Goal: Task Accomplishment & Management: Manage account settings

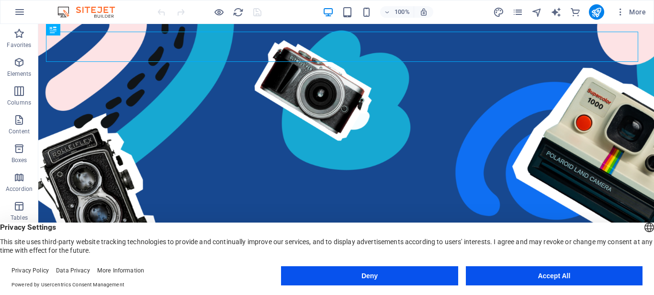
click at [539, 272] on button "Accept All" at bounding box center [554, 275] width 177 height 19
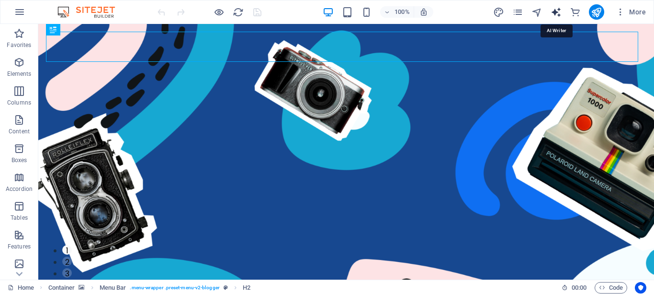
click at [554, 13] on icon "text_generator" at bounding box center [556, 12] width 11 height 11
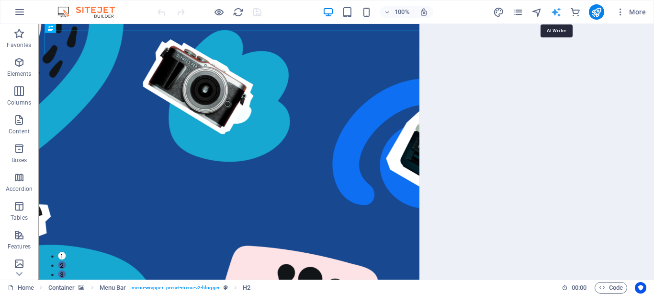
select select "English"
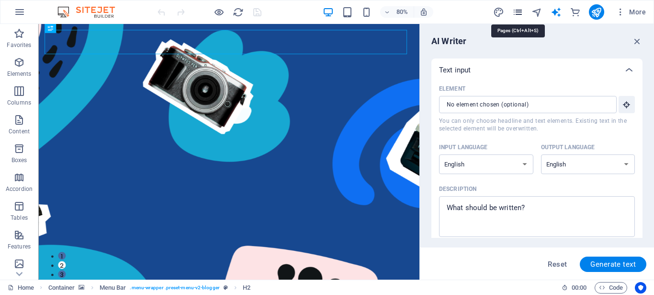
click at [516, 15] on icon "pages" at bounding box center [518, 12] width 11 height 11
click at [517, 14] on icon "pages" at bounding box center [518, 12] width 11 height 11
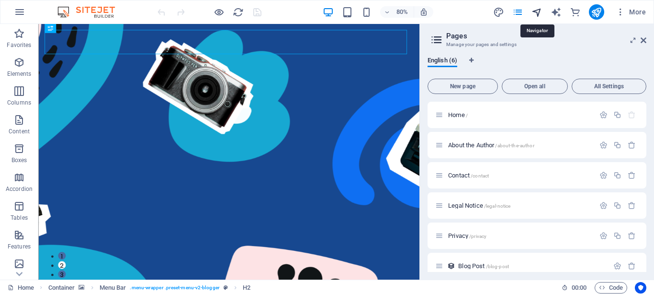
click at [538, 12] on icon "navigator" at bounding box center [537, 12] width 11 height 11
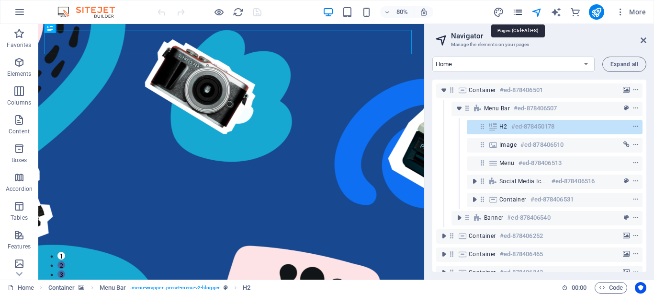
click at [518, 11] on icon "pages" at bounding box center [518, 12] width 11 height 11
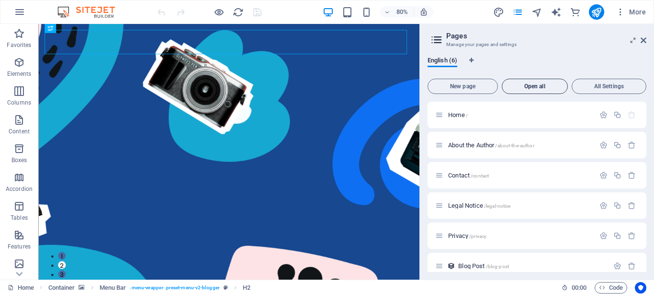
click at [536, 87] on span "Open all" at bounding box center [534, 86] width 57 height 6
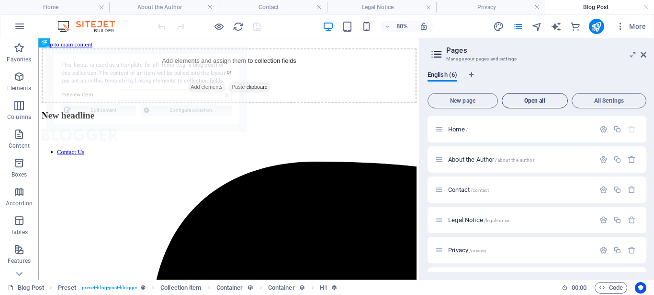
select select "68adf27f2e12bd8aec0912a5"
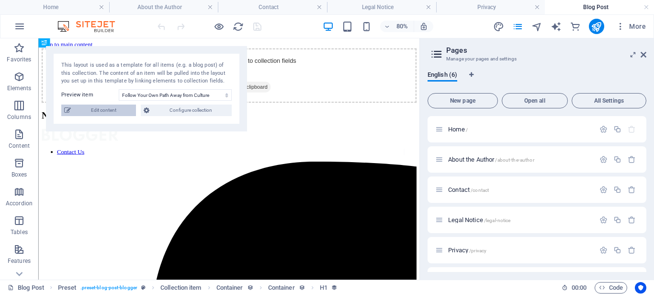
click at [109, 111] on span "Edit content" at bounding box center [103, 109] width 59 height 11
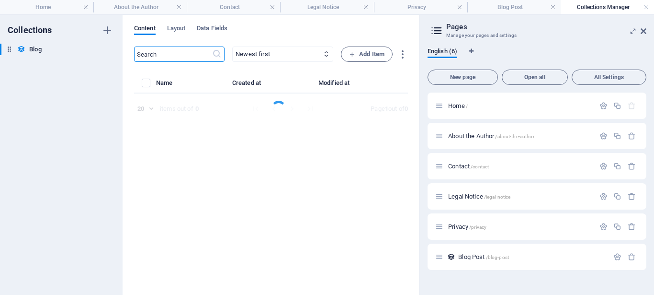
select select "Fashion"
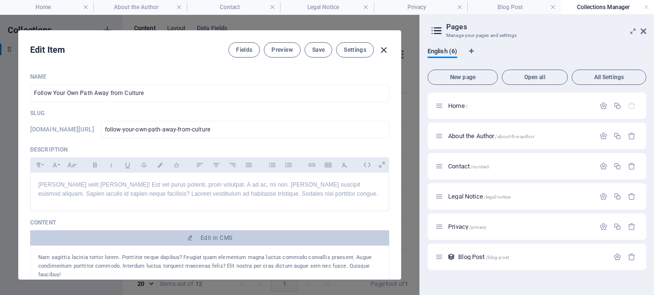
click at [379, 47] on icon "button" at bounding box center [383, 50] width 11 height 11
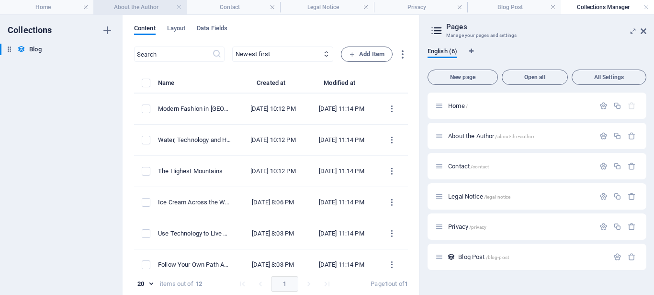
click at [114, 5] on h4 "About the Author" at bounding box center [139, 7] width 93 height 11
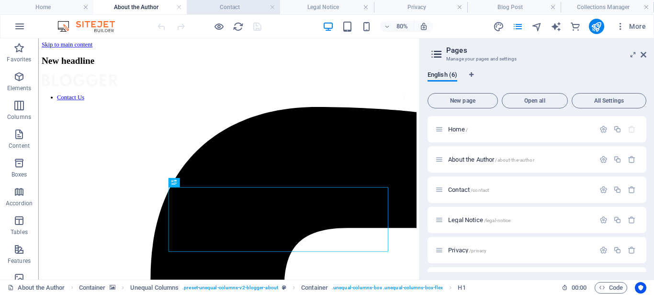
click at [229, 8] on h4 "Contact" at bounding box center [233, 7] width 93 height 11
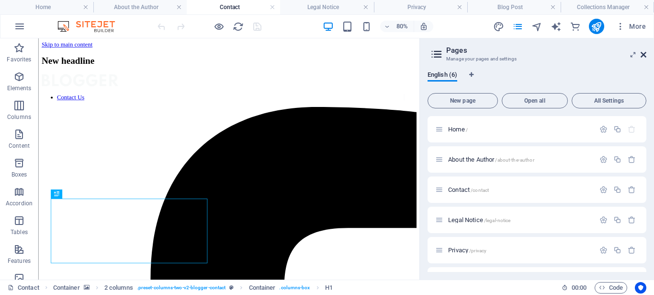
click at [644, 57] on icon at bounding box center [644, 55] width 6 height 8
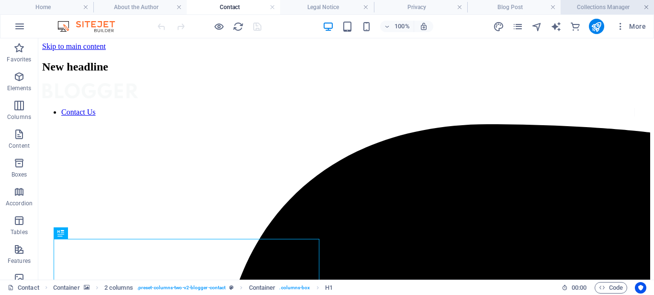
click at [647, 8] on link at bounding box center [647, 7] width 6 height 9
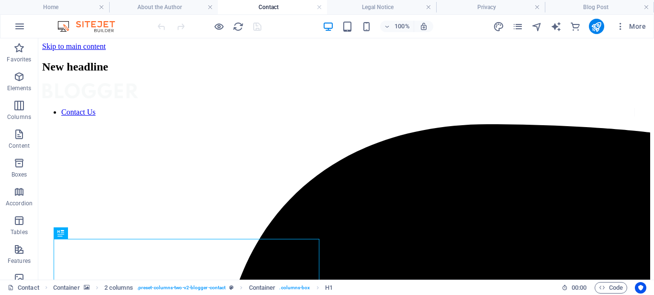
click at [647, 8] on link at bounding box center [647, 7] width 6 height 9
click at [647, 8] on ul "Home About the Author Contact Legal Notice Privacy Blog Post" at bounding box center [327, 7] width 654 height 14
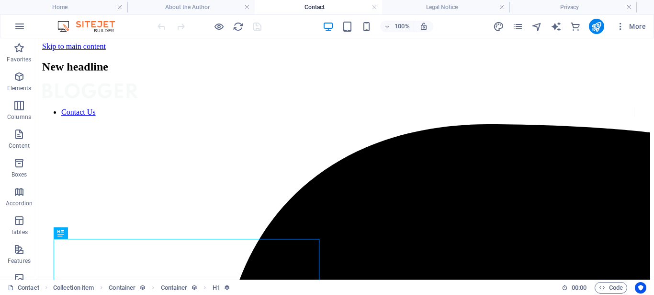
click at [647, 8] on ul "Home About the Author Contact Legal Notice Privacy" at bounding box center [327, 7] width 654 height 14
click at [632, 26] on span "More" at bounding box center [631, 27] width 30 height 10
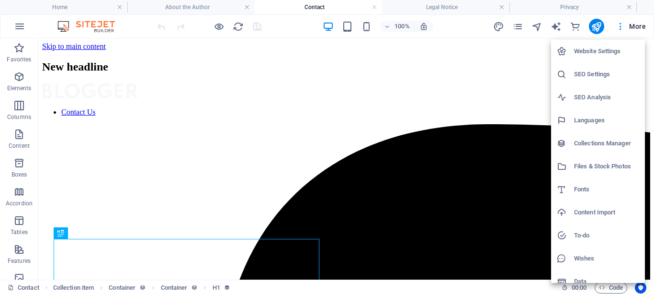
click at [590, 50] on h6 "Website Settings" at bounding box center [606, 51] width 65 height 11
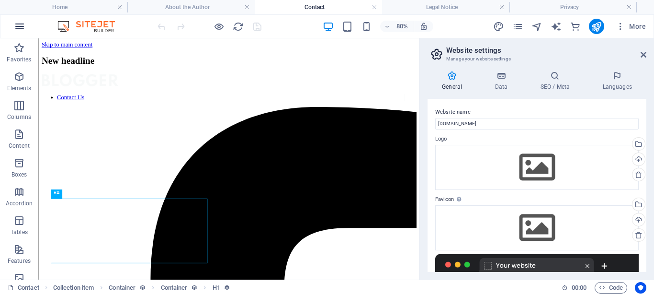
click at [18, 27] on icon "button" at bounding box center [19, 26] width 11 height 11
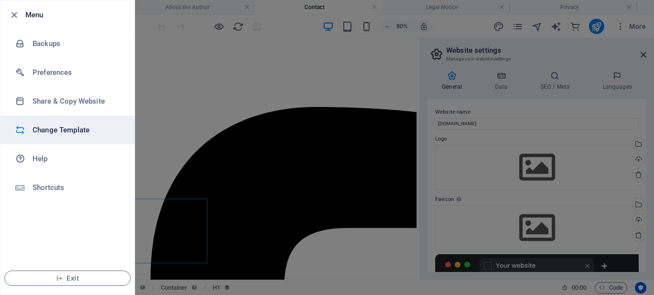
click at [59, 137] on li "Change Template" at bounding box center [67, 129] width 134 height 29
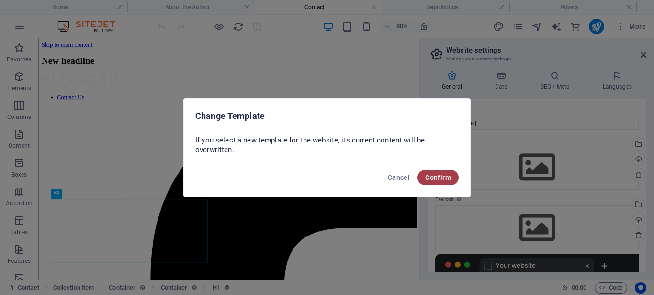
click at [441, 176] on span "Confirm" at bounding box center [438, 177] width 26 height 8
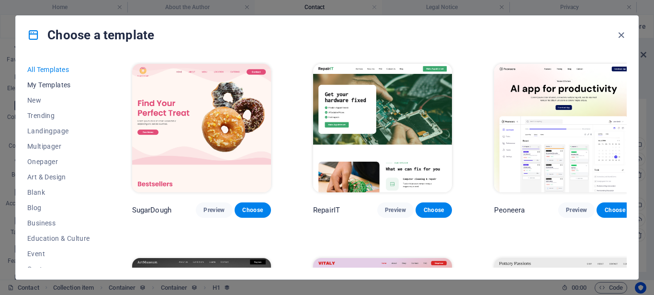
click at [50, 87] on span "My Templates" at bounding box center [58, 85] width 63 height 8
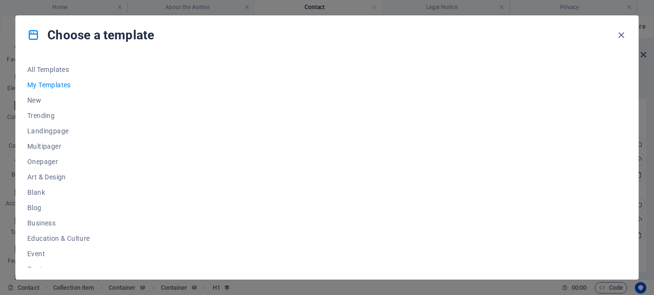
click at [51, 88] on span "My Templates" at bounding box center [58, 85] width 63 height 8
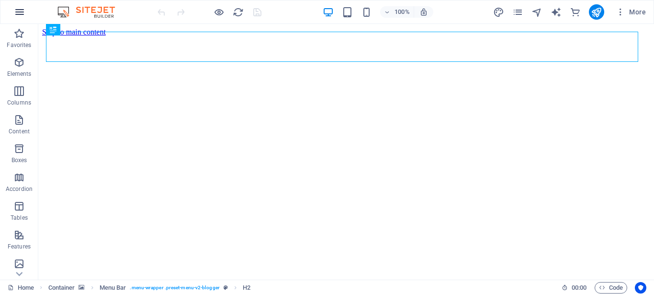
click at [18, 13] on icon "button" at bounding box center [19, 11] width 11 height 11
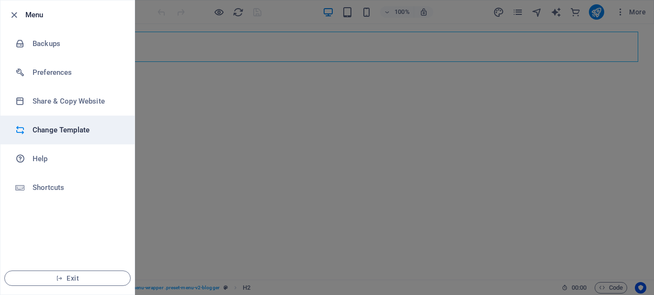
click at [59, 130] on h6 "Change Template" at bounding box center [77, 129] width 89 height 11
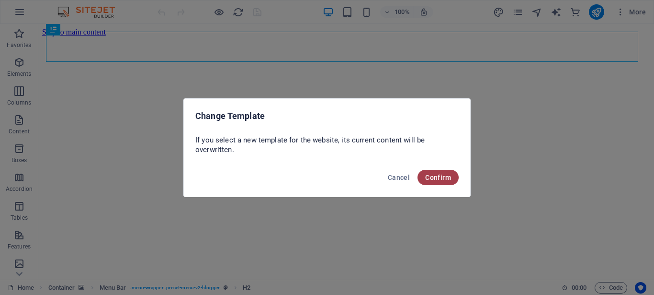
click at [435, 182] on button "Confirm" at bounding box center [438, 177] width 41 height 15
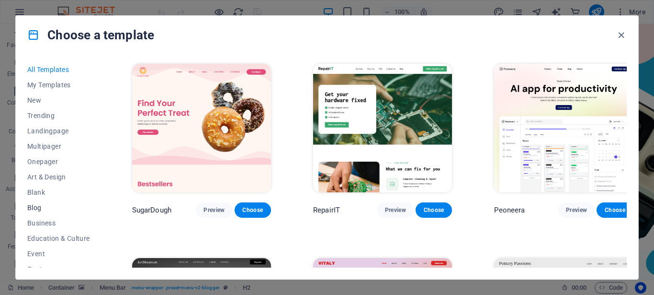
click at [38, 208] on span "Blog" at bounding box center [58, 208] width 63 height 8
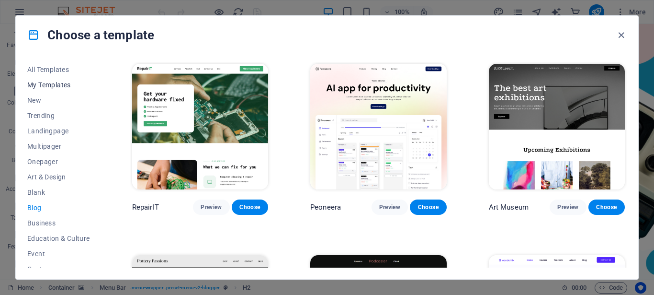
click at [51, 85] on span "My Templates" at bounding box center [58, 85] width 63 height 8
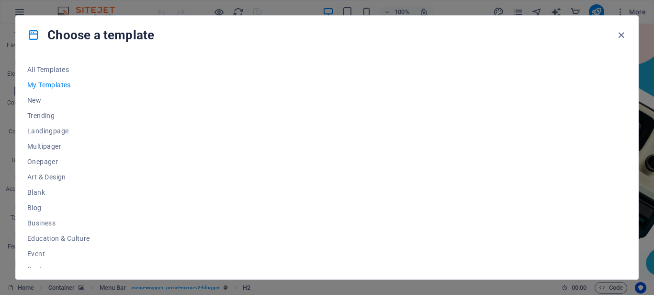
click at [439, 126] on div at bounding box center [378, 165] width 497 height 206
click at [180, 92] on div at bounding box center [378, 165] width 497 height 206
click at [157, 99] on div at bounding box center [378, 165] width 497 height 206
click at [34, 35] on icon at bounding box center [33, 35] width 12 height 12
click at [621, 34] on icon "button" at bounding box center [621, 35] width 11 height 11
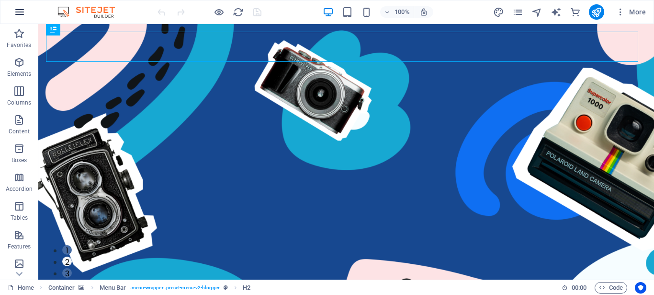
click at [17, 11] on icon "button" at bounding box center [19, 11] width 11 height 11
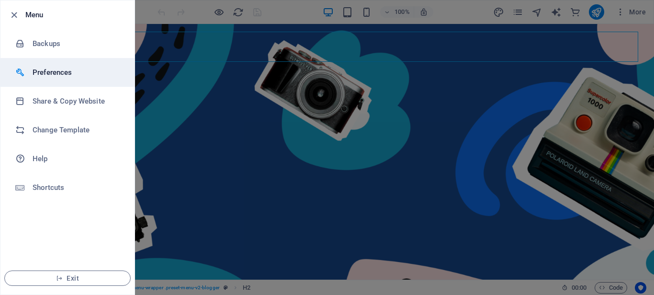
click at [48, 71] on h6 "Preferences" at bounding box center [77, 72] width 89 height 11
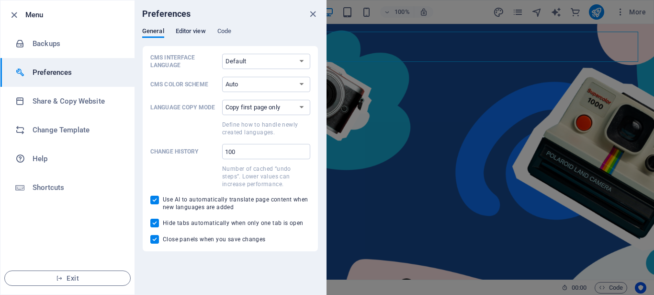
click at [187, 32] on span "Editor view" at bounding box center [191, 31] width 30 height 13
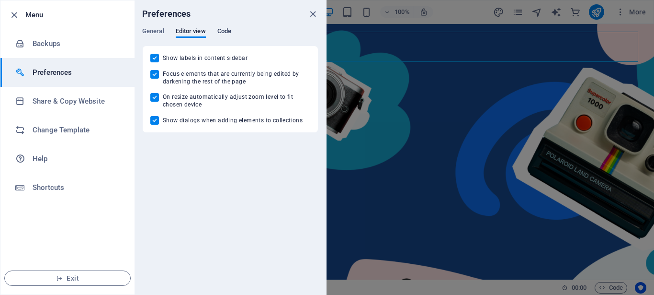
click at [228, 29] on span "Code" at bounding box center [224, 31] width 14 height 13
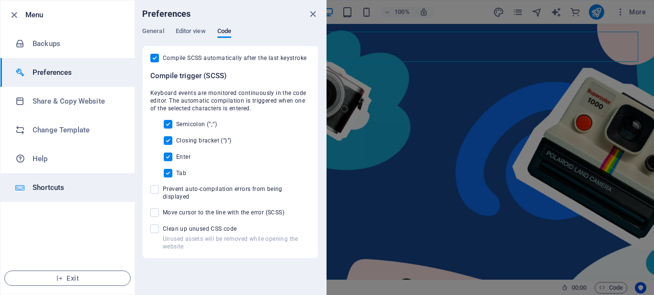
click at [46, 194] on li "Shortcuts" at bounding box center [67, 187] width 134 height 29
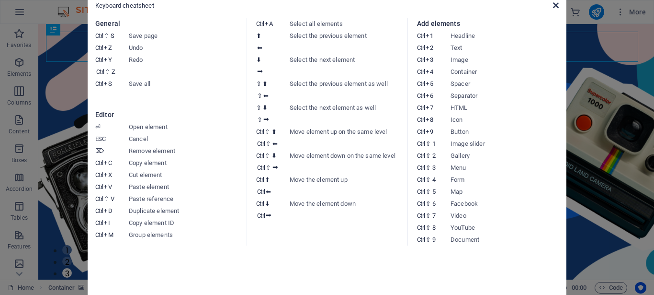
click at [556, 7] on icon at bounding box center [556, 5] width 6 height 8
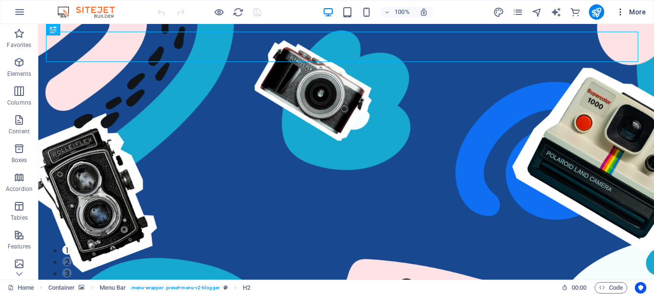
click at [622, 14] on icon "button" at bounding box center [621, 12] width 10 height 10
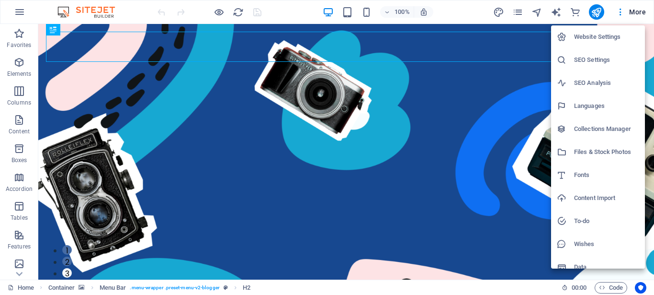
click at [589, 130] on h6 "Collections Manager" at bounding box center [606, 128] width 65 height 11
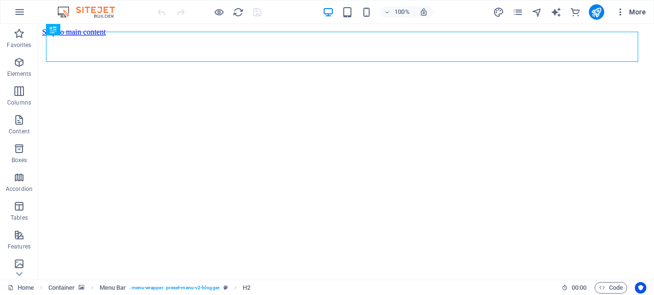
click at [621, 11] on icon "button" at bounding box center [621, 12] width 10 height 10
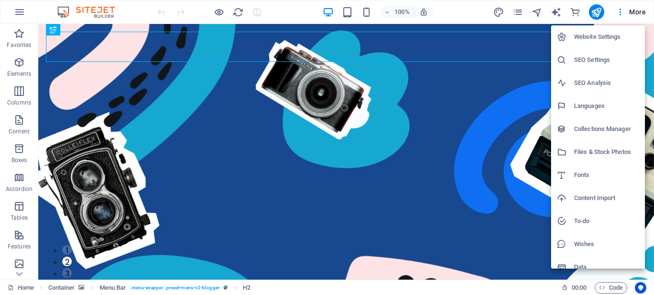
click at [500, 11] on div at bounding box center [327, 147] width 654 height 295
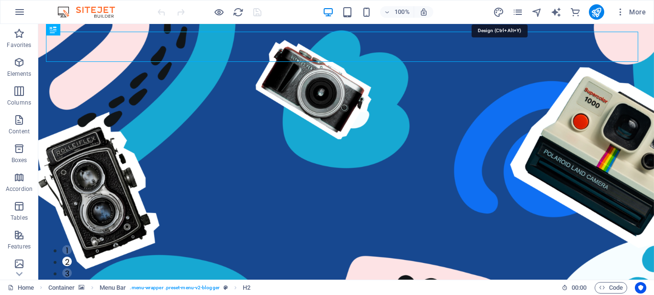
click at [500, 11] on icon "design" at bounding box center [498, 12] width 11 height 11
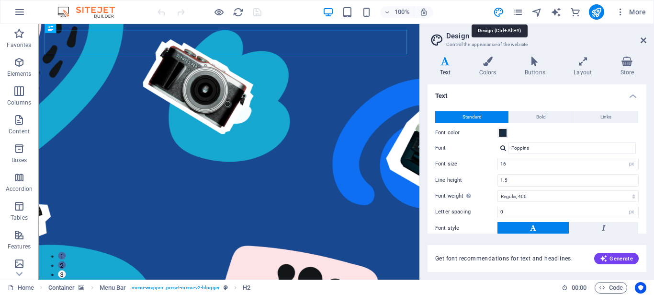
click at [488, 67] on h4 "Colors" at bounding box center [490, 67] width 46 height 20
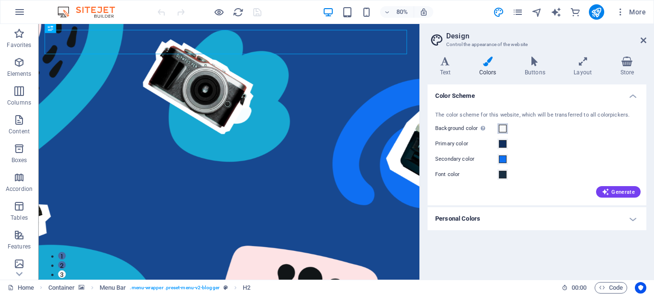
click at [502, 128] on span at bounding box center [503, 129] width 8 height 8
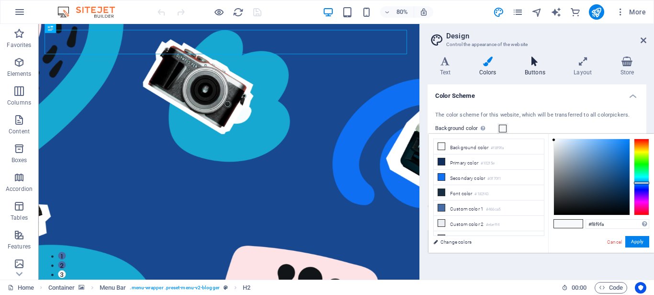
click at [537, 65] on icon at bounding box center [535, 62] width 45 height 10
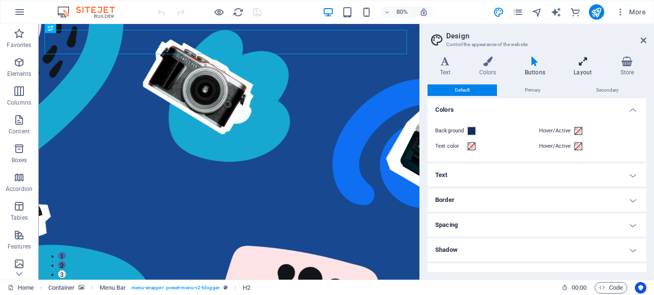
click at [583, 67] on h4 "Layout" at bounding box center [585, 67] width 46 height 20
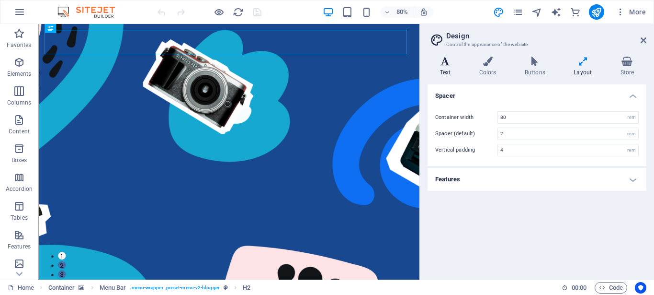
click at [447, 65] on icon at bounding box center [445, 62] width 35 height 10
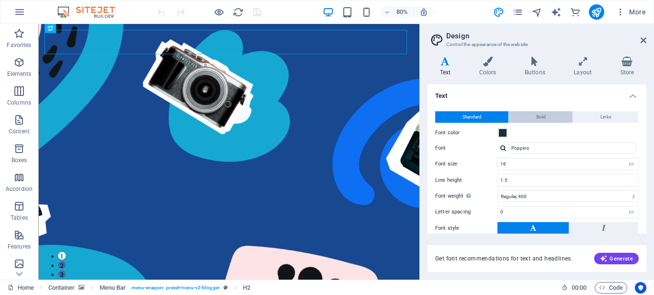
click at [538, 116] on span "Bold" at bounding box center [542, 116] width 10 height 11
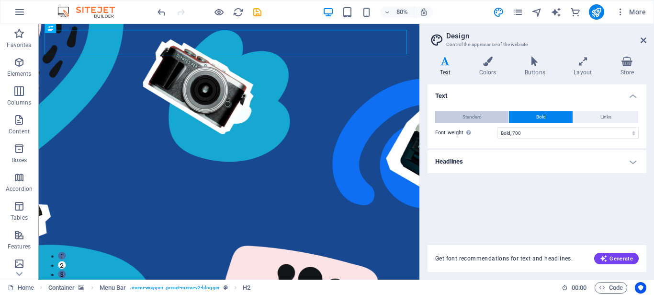
click at [465, 114] on span "Standard" at bounding box center [472, 116] width 19 height 11
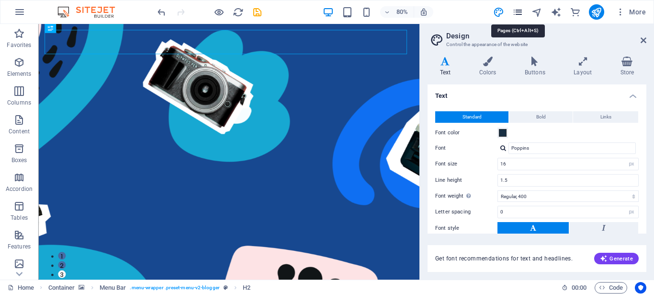
click at [517, 12] on icon "pages" at bounding box center [518, 12] width 11 height 11
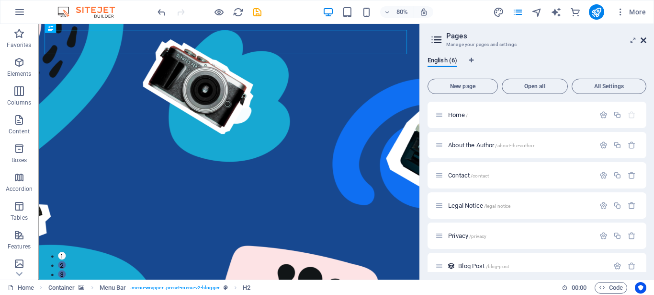
click at [643, 39] on icon at bounding box center [644, 40] width 6 height 8
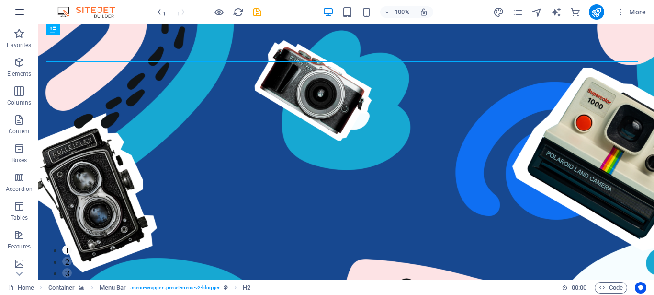
click at [19, 11] on icon "button" at bounding box center [19, 11] width 11 height 11
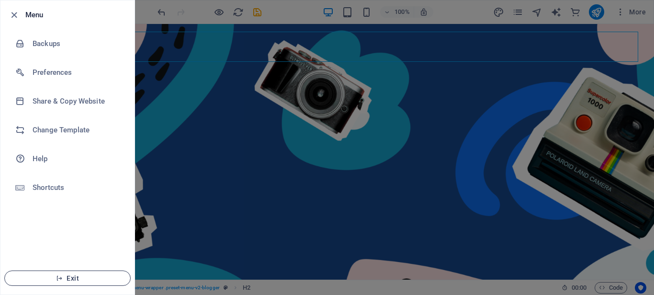
click at [71, 280] on span "Exit" at bounding box center [67, 278] width 110 height 8
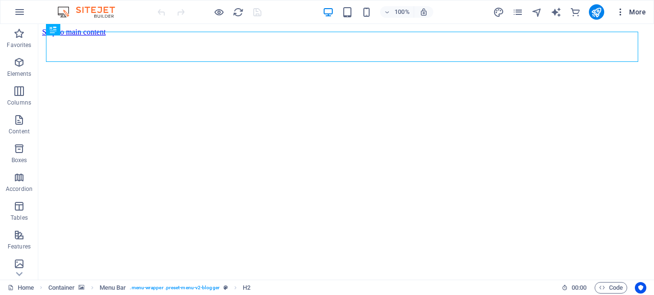
click at [621, 12] on icon "button" at bounding box center [621, 12] width 10 height 10
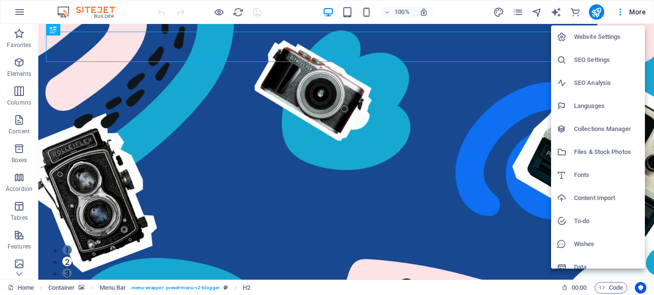
click at [559, 11] on div at bounding box center [327, 147] width 654 height 295
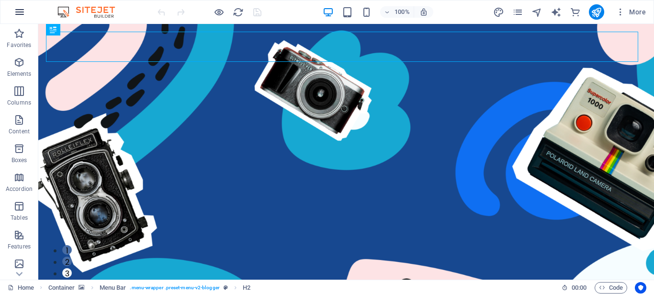
click at [18, 7] on icon "button" at bounding box center [19, 11] width 11 height 11
